Goal: Task Accomplishment & Management: Use online tool/utility

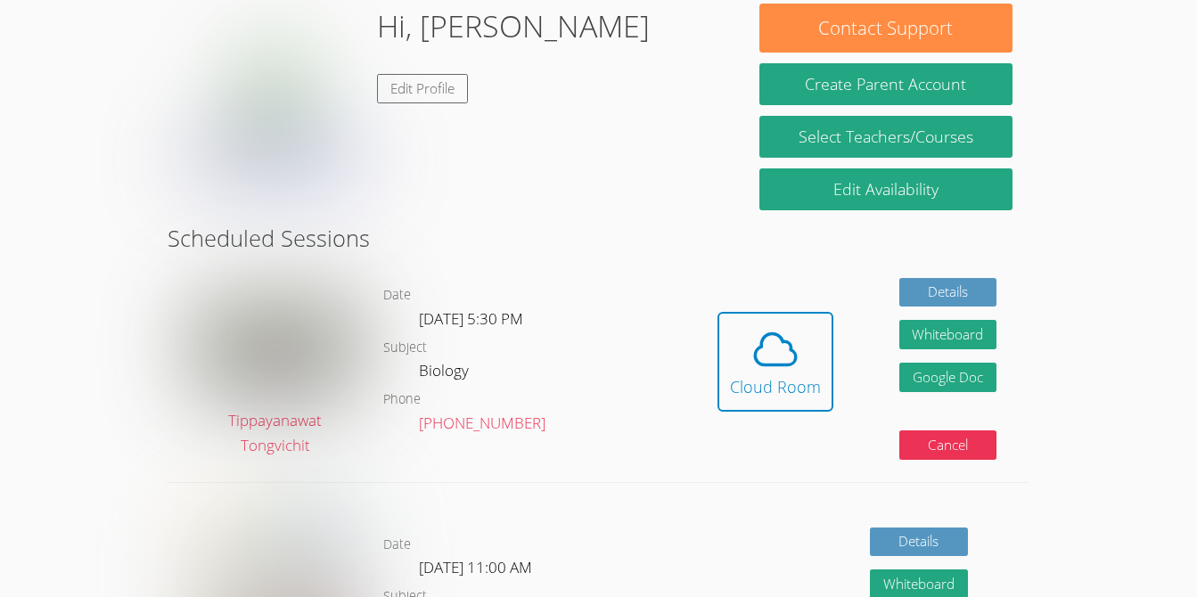
scroll to position [283, 0]
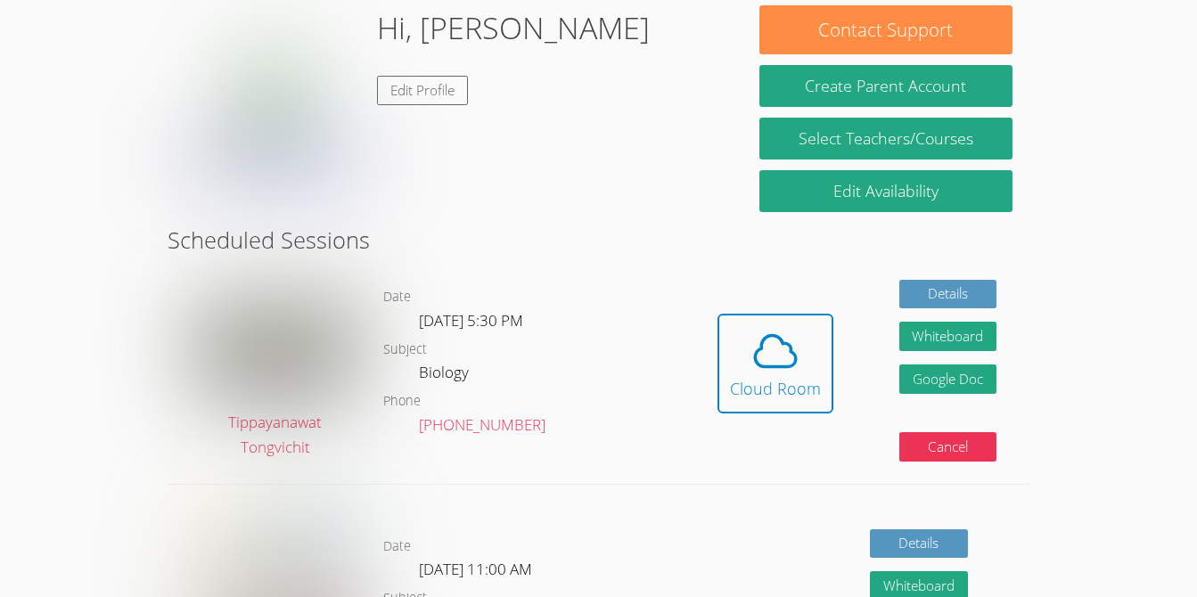
click at [965, 293] on link "Details" at bounding box center [948, 294] width 98 height 29
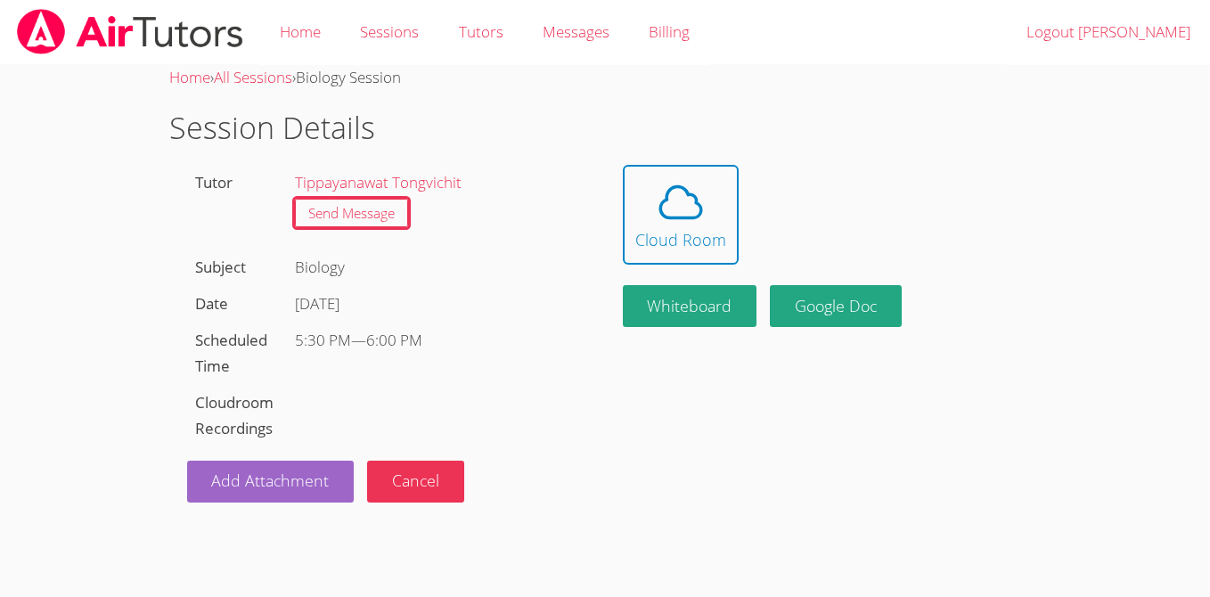
click at [673, 187] on icon at bounding box center [680, 201] width 41 height 31
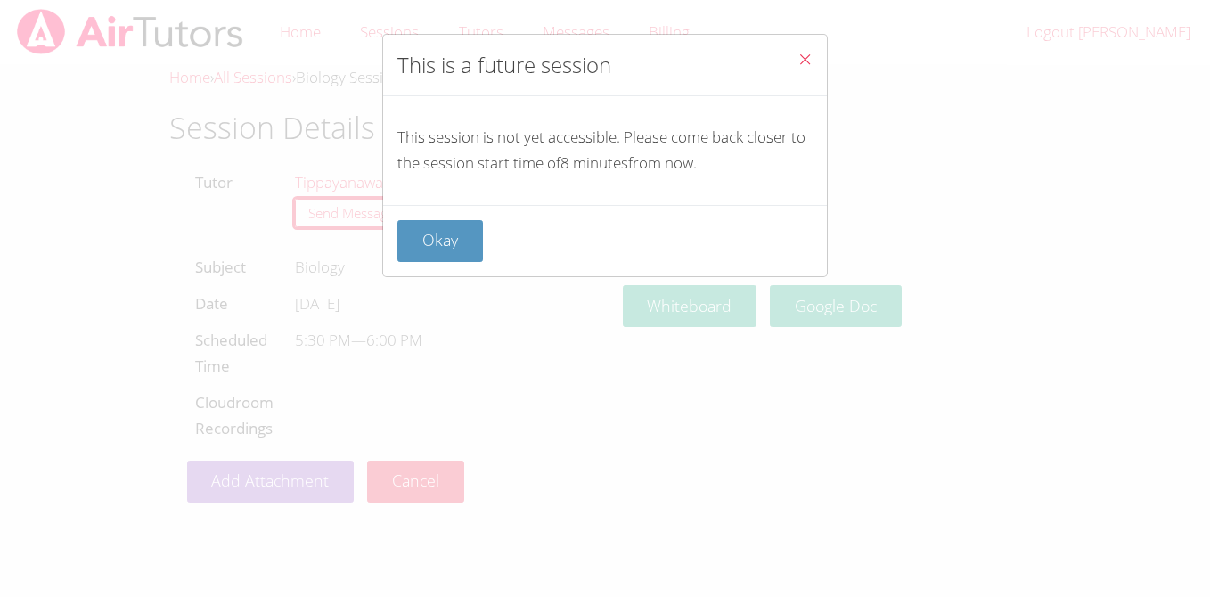
click at [448, 250] on button "Okay" at bounding box center [441, 241] width 86 height 42
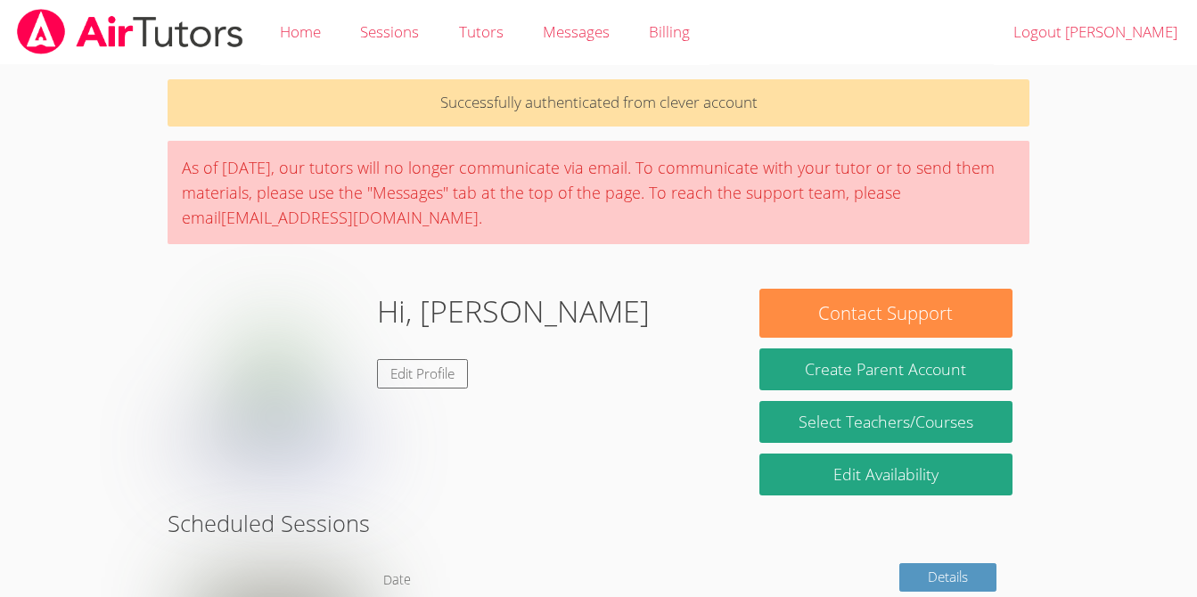
scroll to position [367, 0]
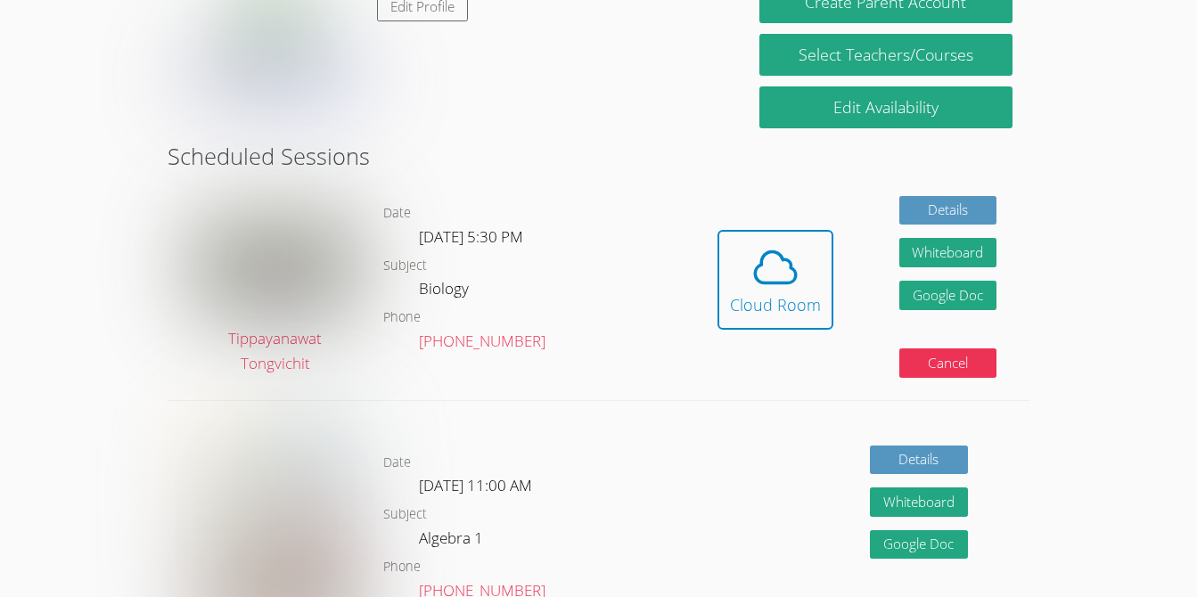
click at [759, 287] on icon at bounding box center [775, 267] width 50 height 50
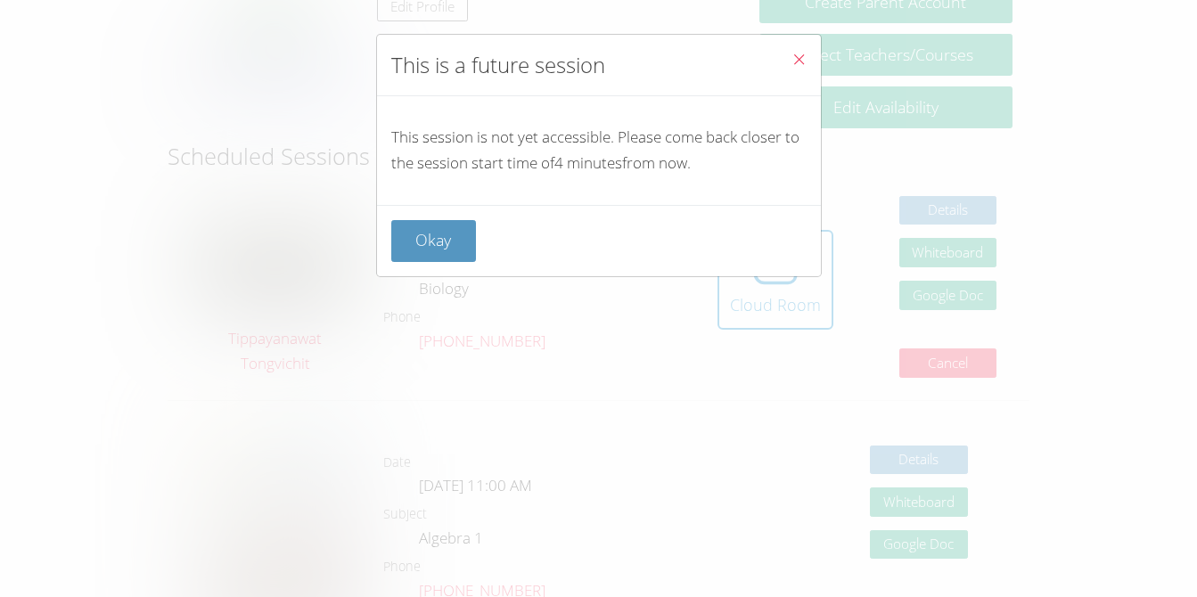
click at [422, 232] on button "Okay" at bounding box center [434, 241] width 86 height 42
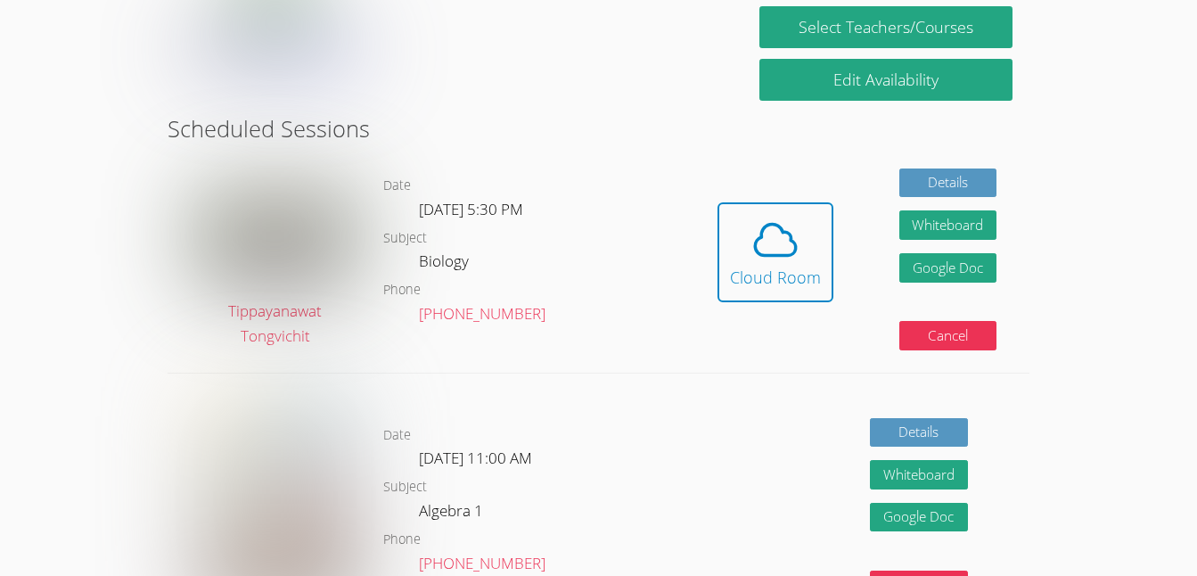
scroll to position [396, 0]
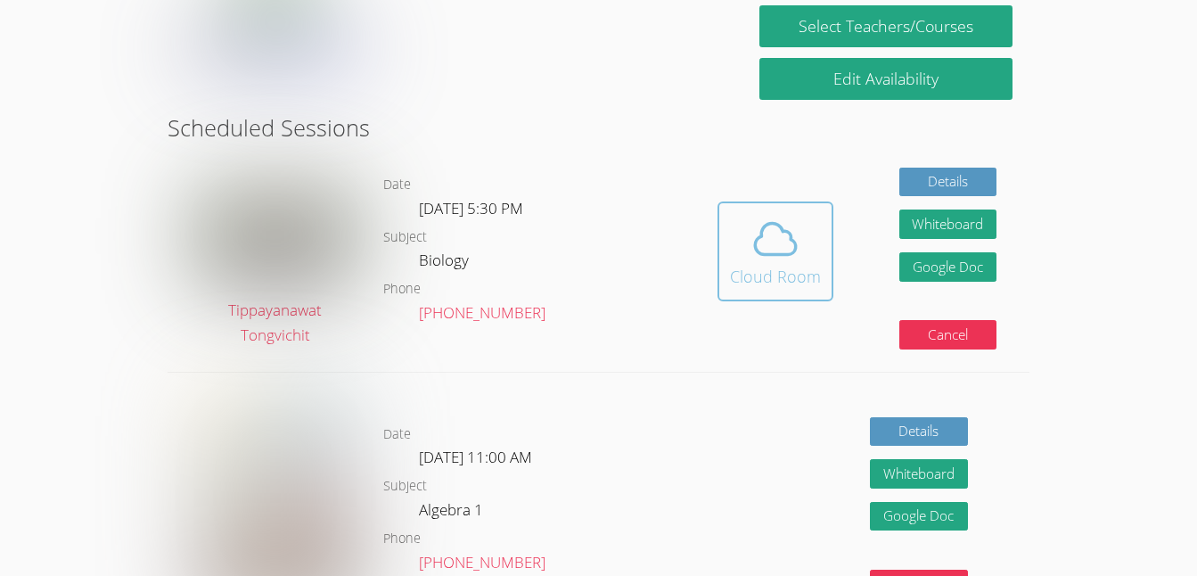
click at [781, 276] on div "Cloud Room" at bounding box center [775, 276] width 91 height 25
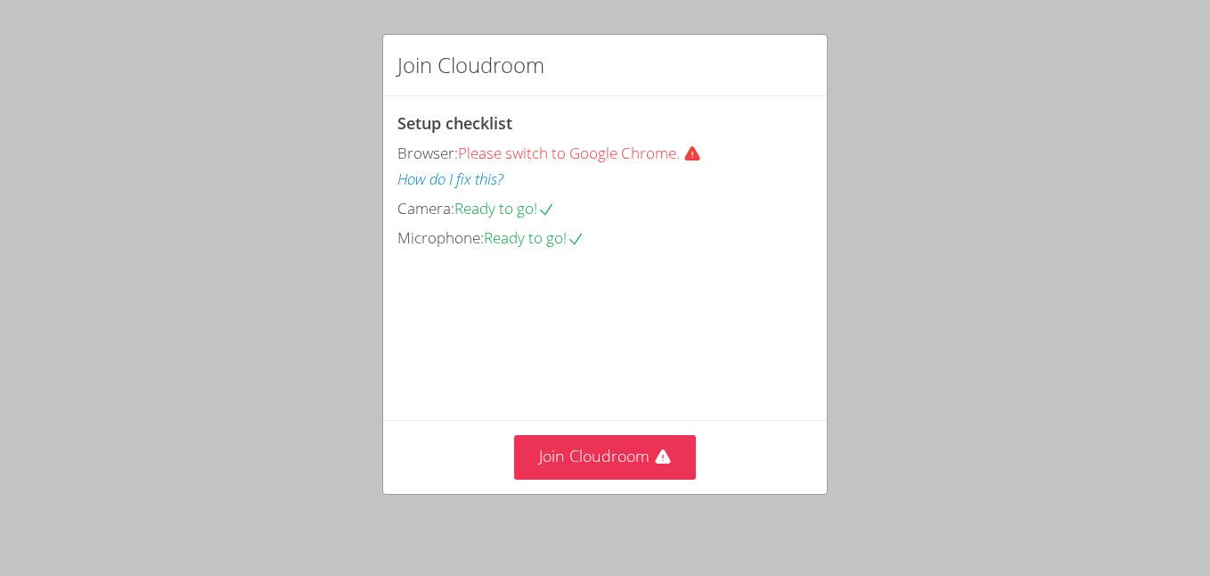
click at [1101, 115] on div "Join Cloudroom Setup checklist Browser: Please switch to Google Chrome. How do …" at bounding box center [605, 288] width 1210 height 576
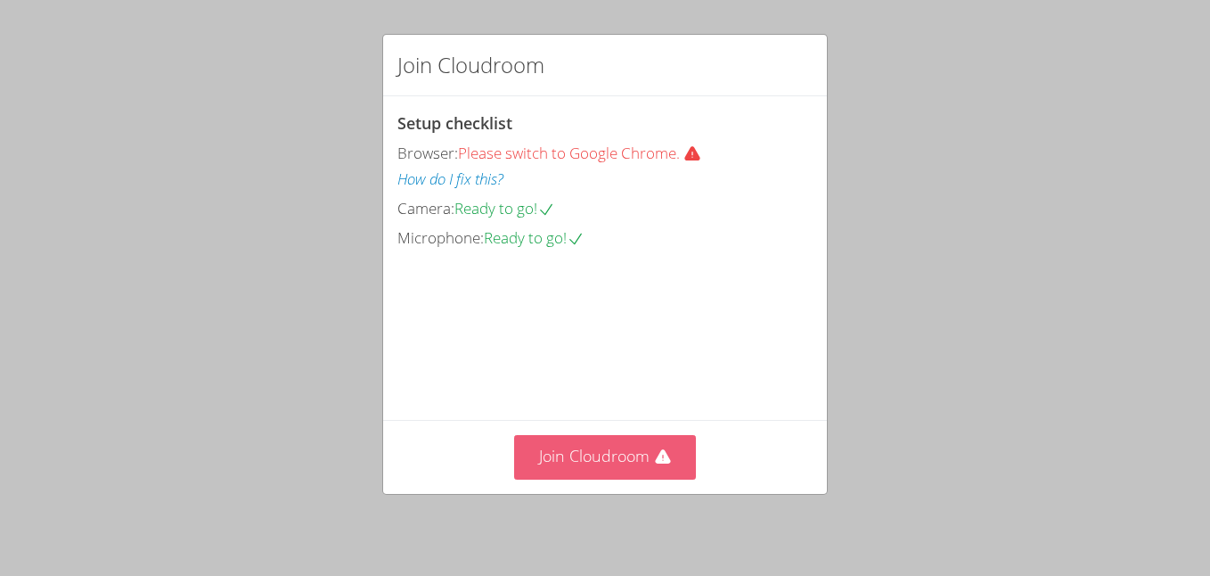
click at [567, 455] on button "Join Cloudroom" at bounding box center [605, 457] width 183 height 44
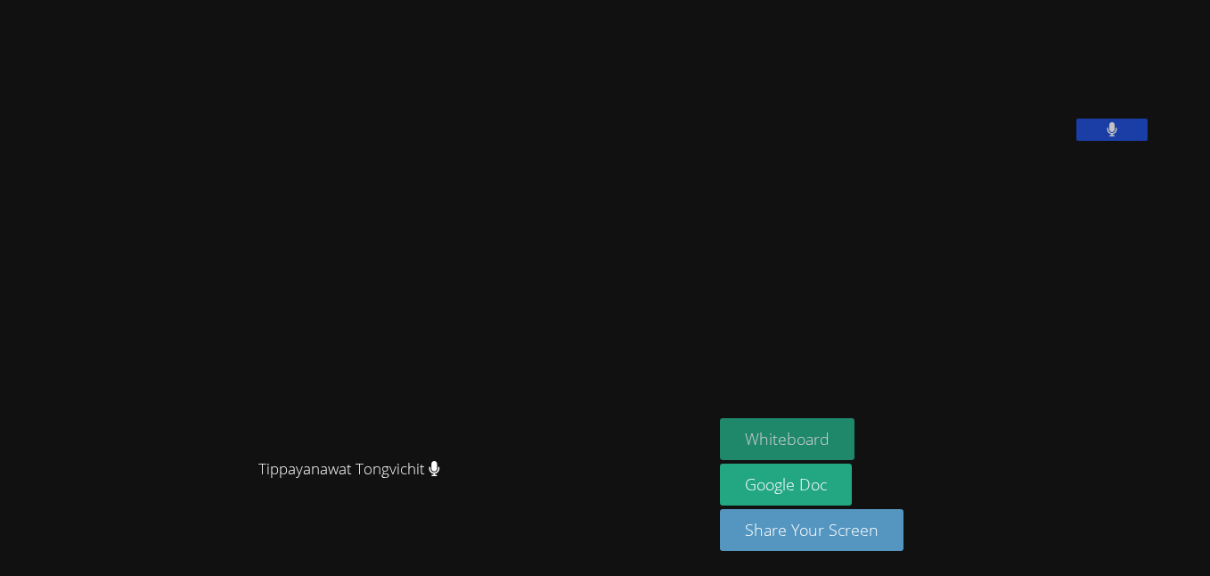
click at [855, 447] on button "Whiteboard" at bounding box center [787, 439] width 135 height 42
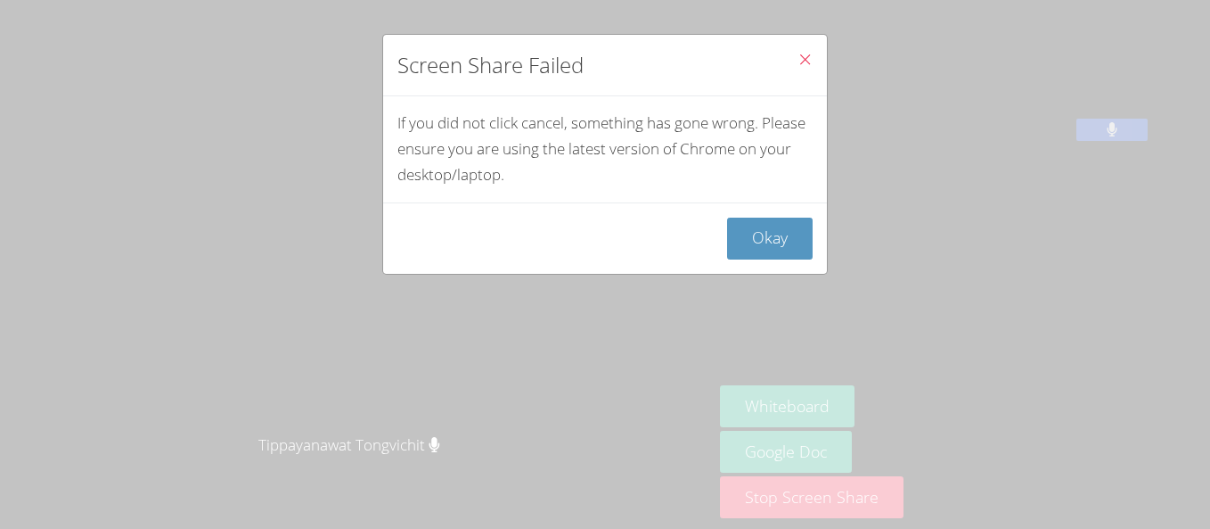
click at [798, 61] on icon "Close" at bounding box center [805, 59] width 15 height 15
click at [767, 240] on button "Okay" at bounding box center [770, 238] width 86 height 42
